Goal: Task Accomplishment & Management: Manage account settings

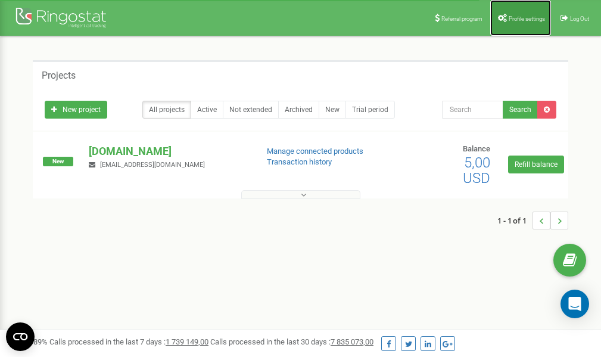
click at [520, 15] on span "Profile settings" at bounding box center [527, 18] width 36 height 7
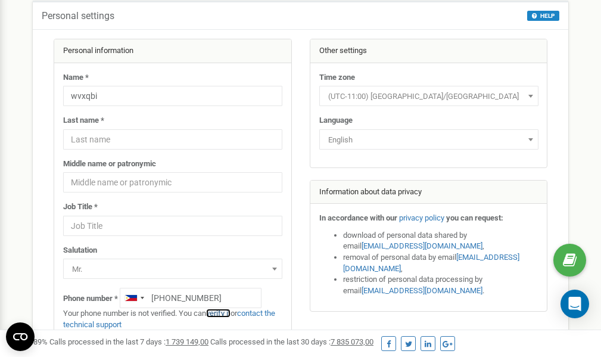
click at [224, 314] on link "verify it" at bounding box center [218, 312] width 24 height 9
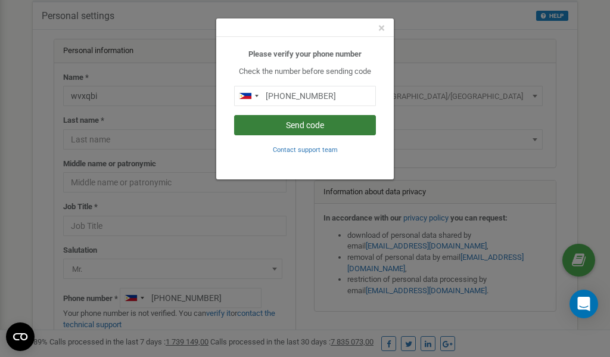
click at [290, 127] on button "Send code" at bounding box center [305, 125] width 142 height 20
